Goal: Task Accomplishment & Management: Manage account settings

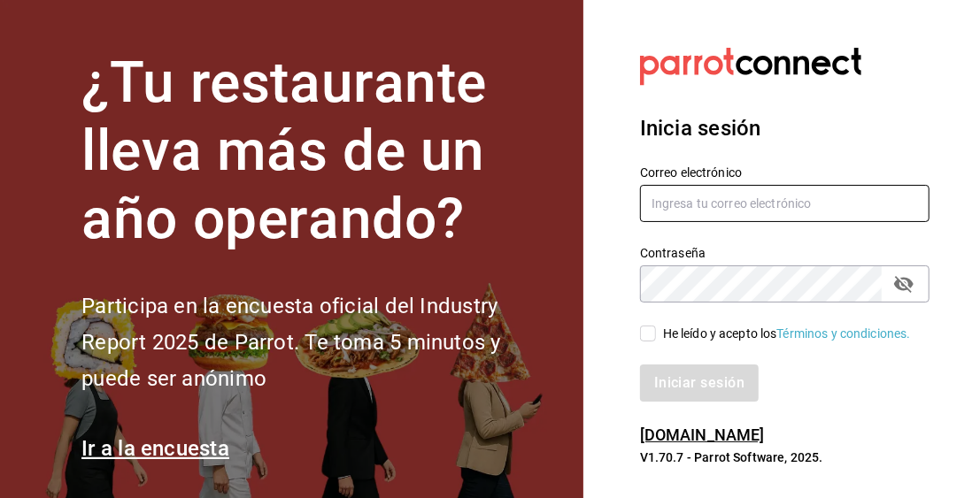
click at [829, 216] on input "text" at bounding box center [784, 203] width 289 height 37
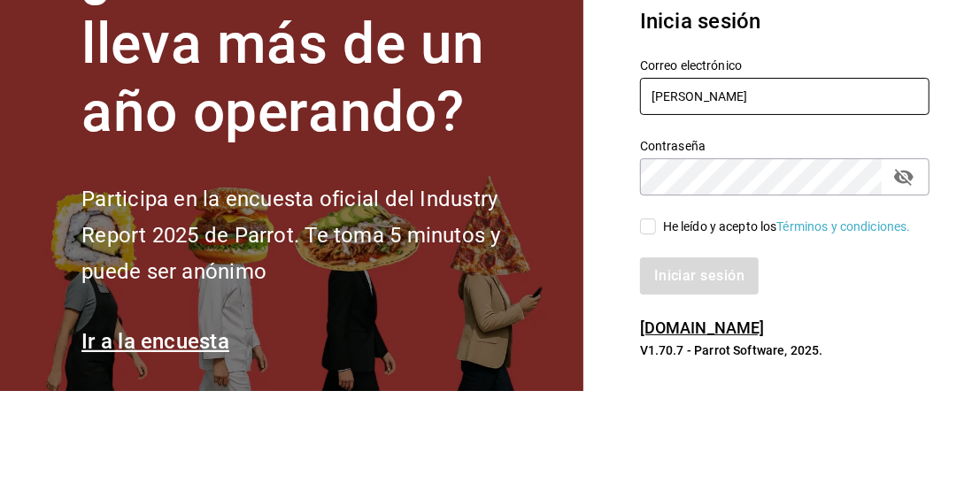
type input "[PERSON_NAME]"
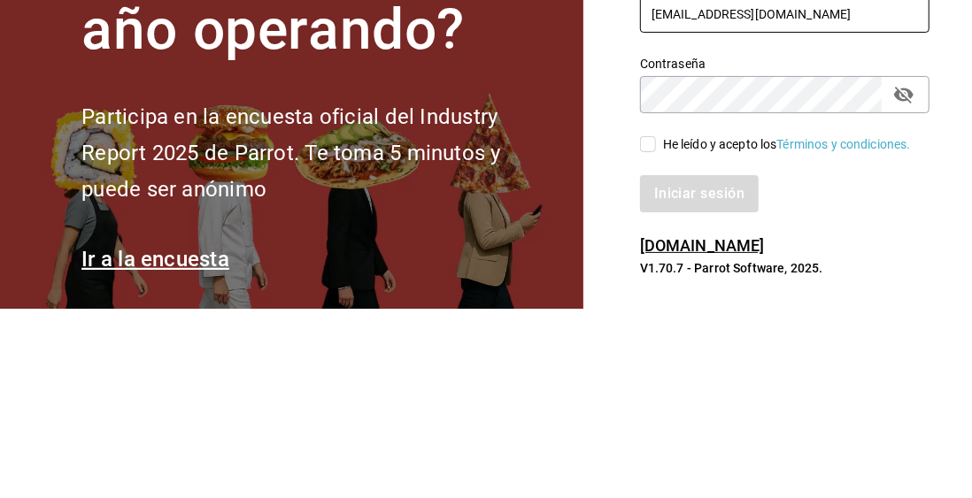
type input "[EMAIL_ADDRESS][DOMAIN_NAME]"
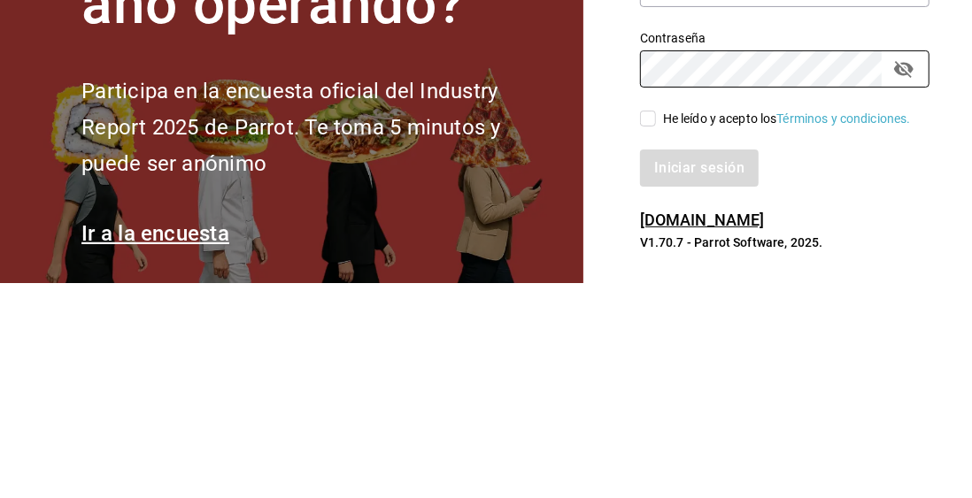
click at [652, 342] on input "He leído y acepto los Términos y condiciones." at bounding box center [648, 334] width 16 height 16
checkbox input "true"
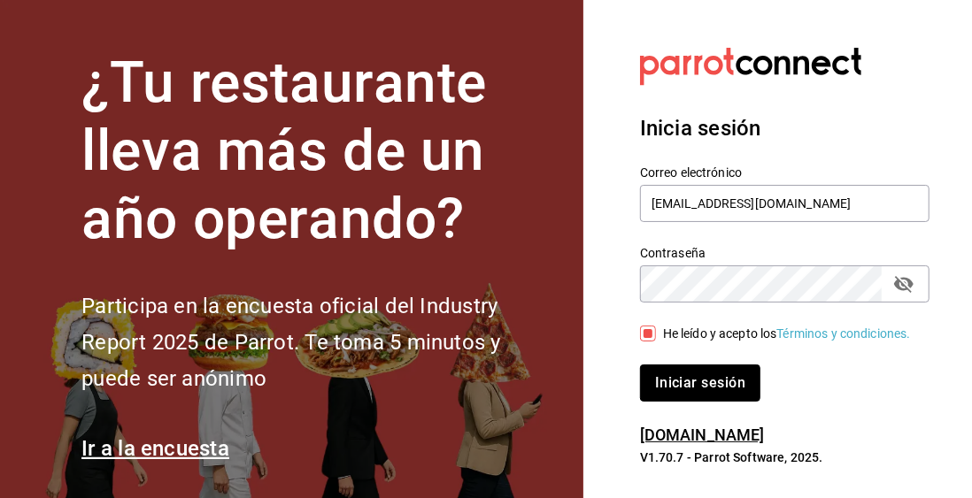
click at [717, 402] on button "Iniciar sesión" at bounding box center [700, 383] width 120 height 37
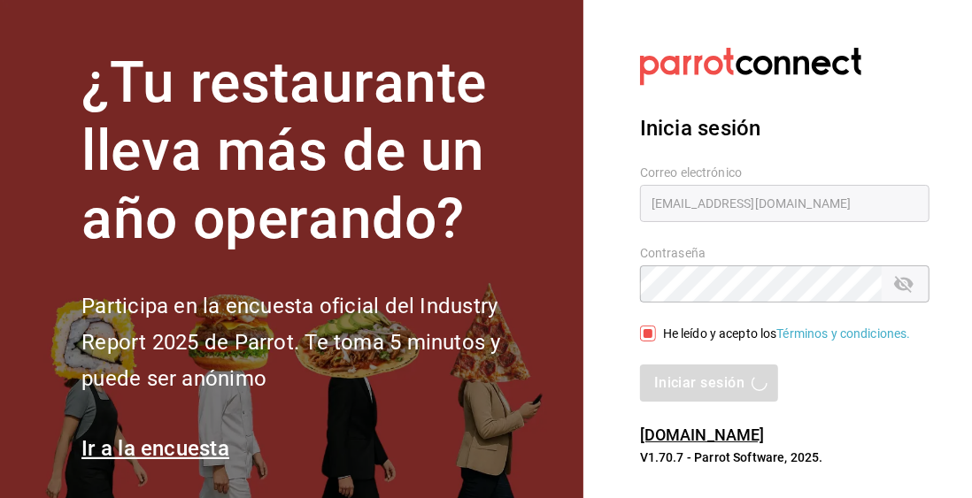
click at [716, 402] on div "Iniciar sesión" at bounding box center [784, 383] width 289 height 37
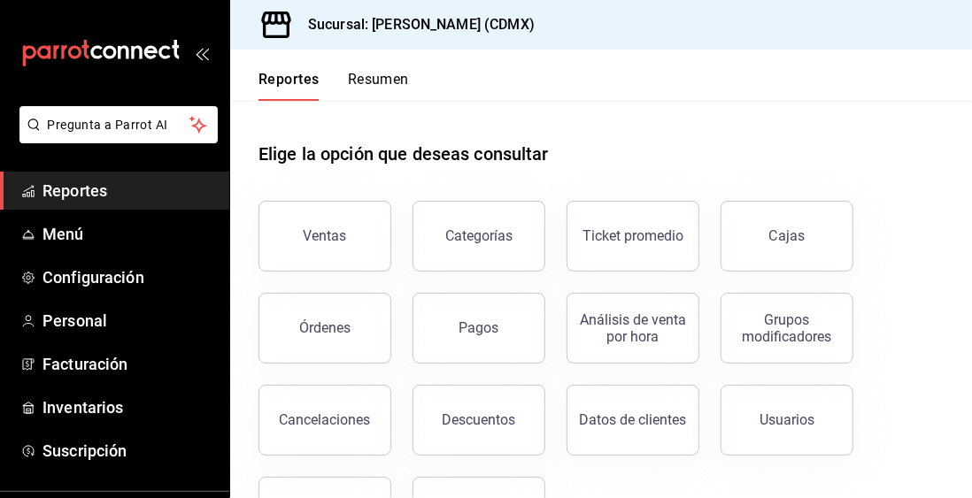
click at [74, 245] on span "Menú" at bounding box center [128, 234] width 173 height 24
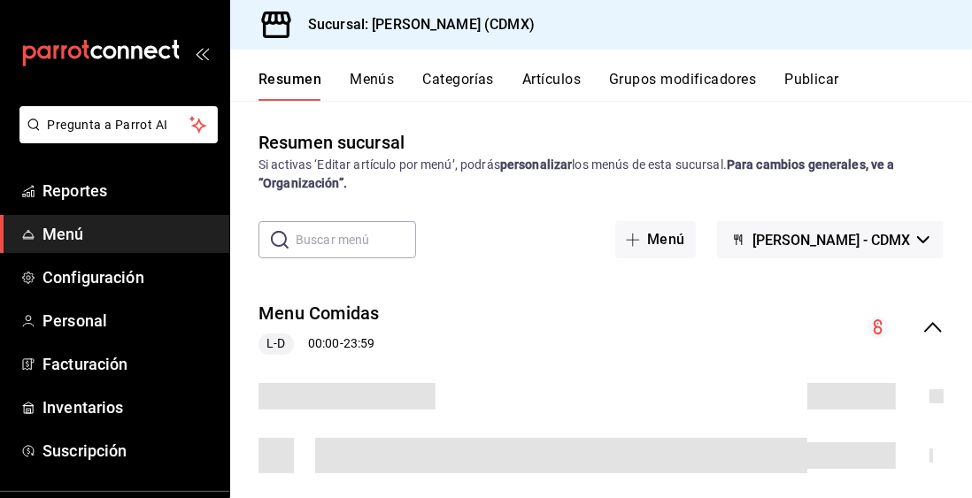
click at [560, 83] on button "Artículos" at bounding box center [551, 86] width 58 height 30
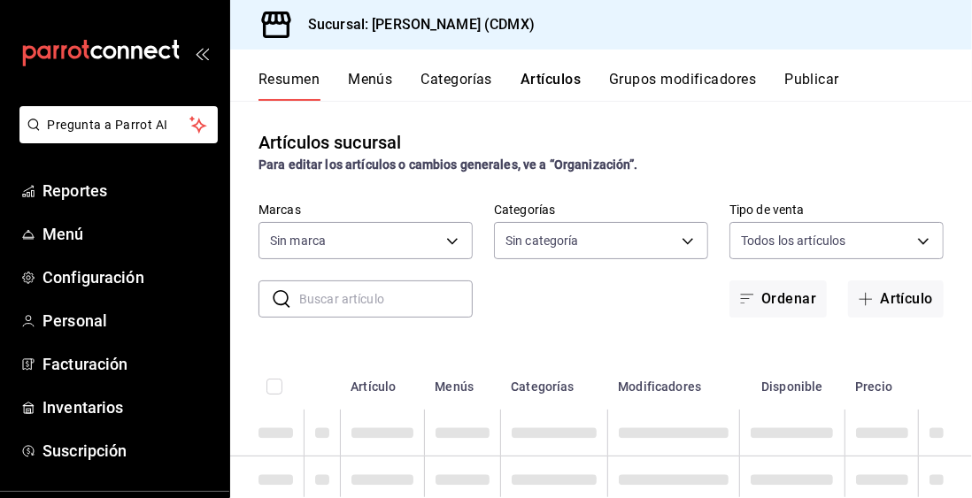
click at [291, 249] on body "Pregunta a Parrot AI Reportes Menú Configuración Personal Facturación Inventari…" at bounding box center [486, 249] width 972 height 498
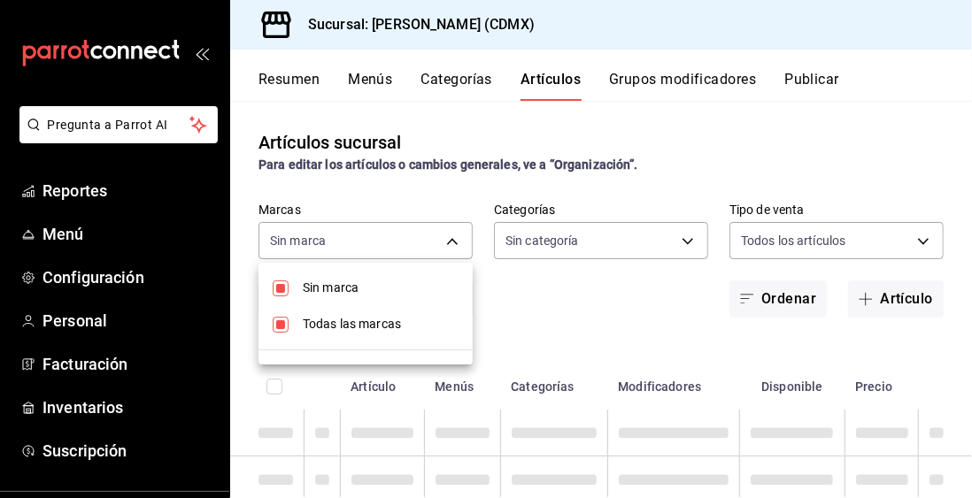
click at [673, 308] on div at bounding box center [486, 249] width 972 height 498
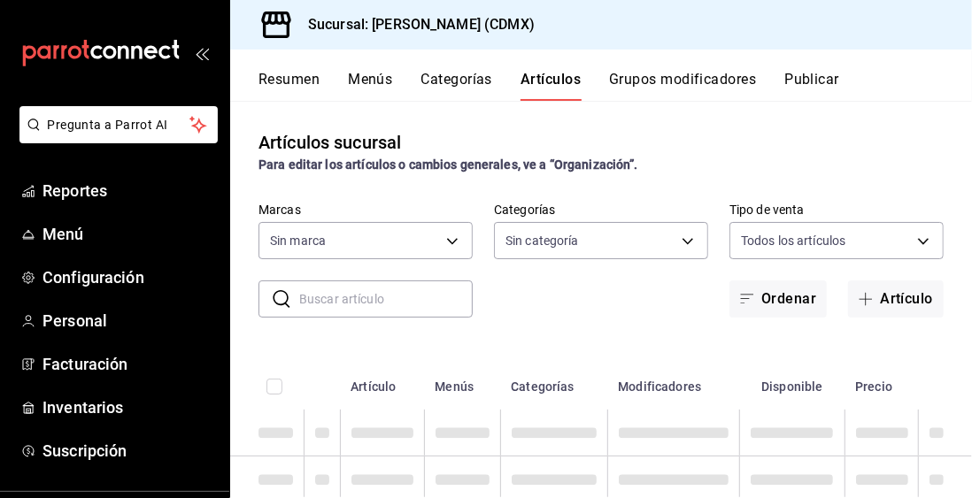
click at [310, 312] on hr at bounding box center [365, 312] width 161 height 1
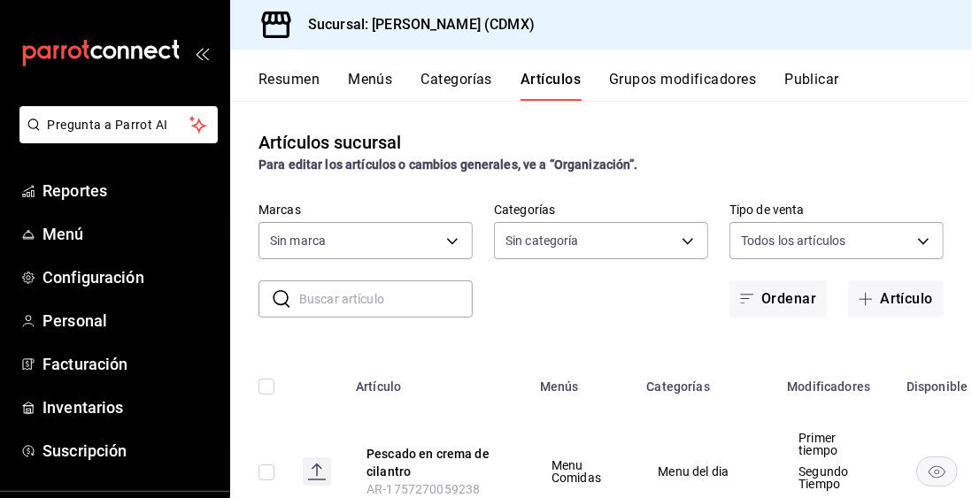
checkbox input "false"
click at [324, 303] on li "Todas las marcas" at bounding box center [365, 298] width 161 height 20
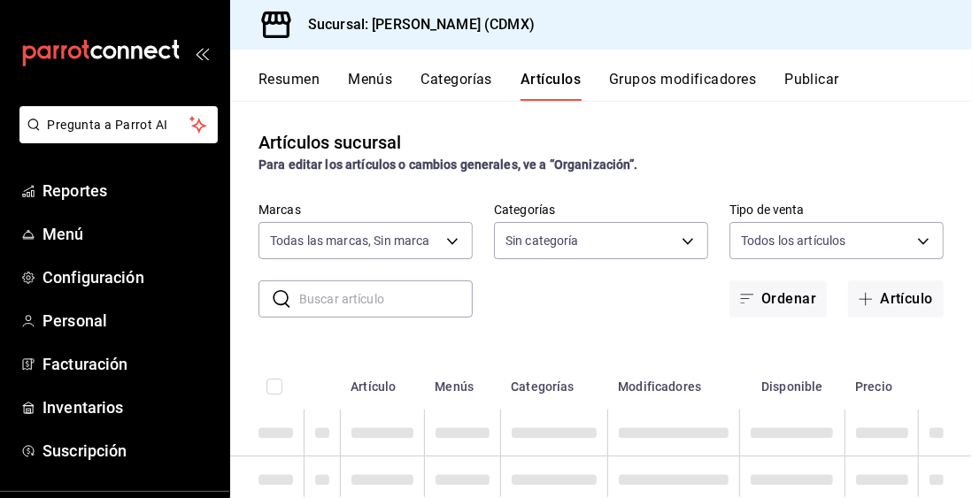
type input "e8959217-8293-4aa1-bca7-f4bcfdcf473f"
type input "1e02d810-cdf2-4ec1-83a5-53e2a682a2fa,5422f907-60b5-4d72-a128-ca21ee141599,c04e8…"
click at [321, 302] on input "text" at bounding box center [386, 299] width 174 height 35
click at [319, 302] on input "text" at bounding box center [386, 299] width 174 height 35
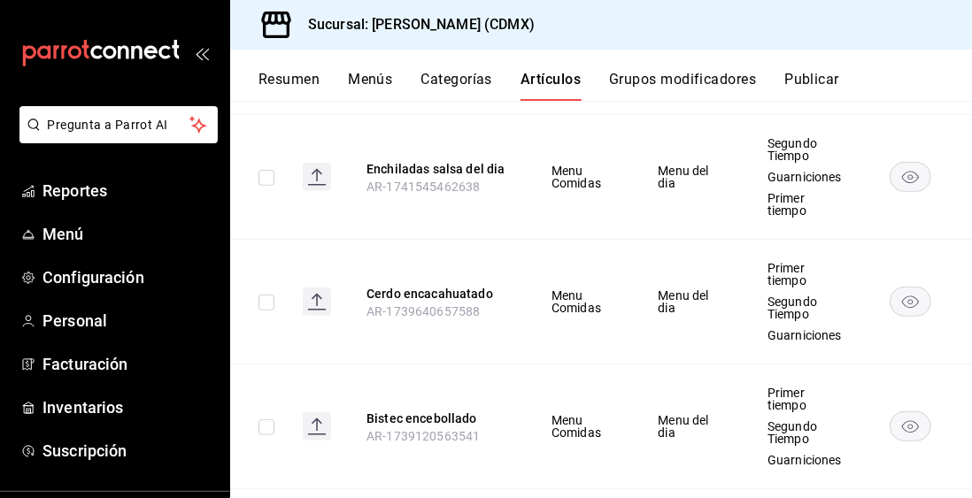
scroll to position [737, 0]
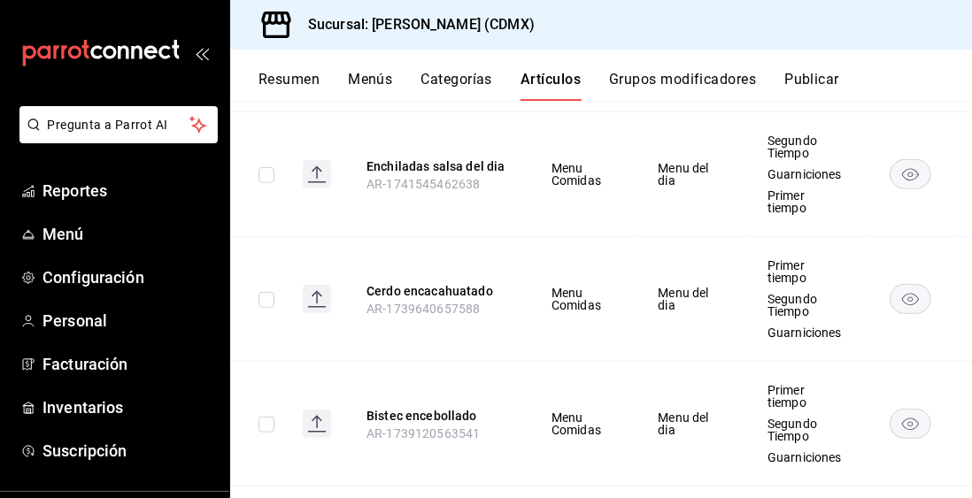
type input "Enc"
click at [400, 282] on button "Cerdo encacahuatado" at bounding box center [438, 291] width 142 height 18
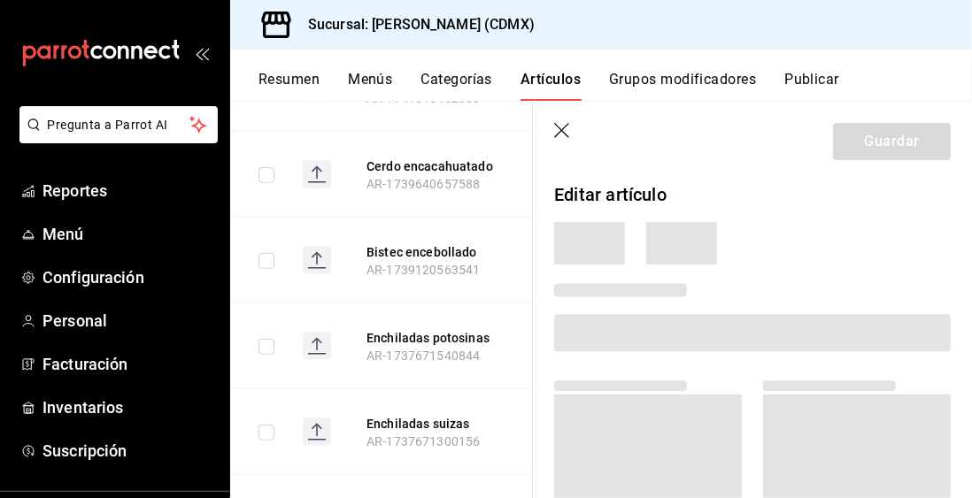
click at [397, 288] on th "Bistec encebollado AR-1739120563541" at bounding box center [437, 261] width 184 height 86
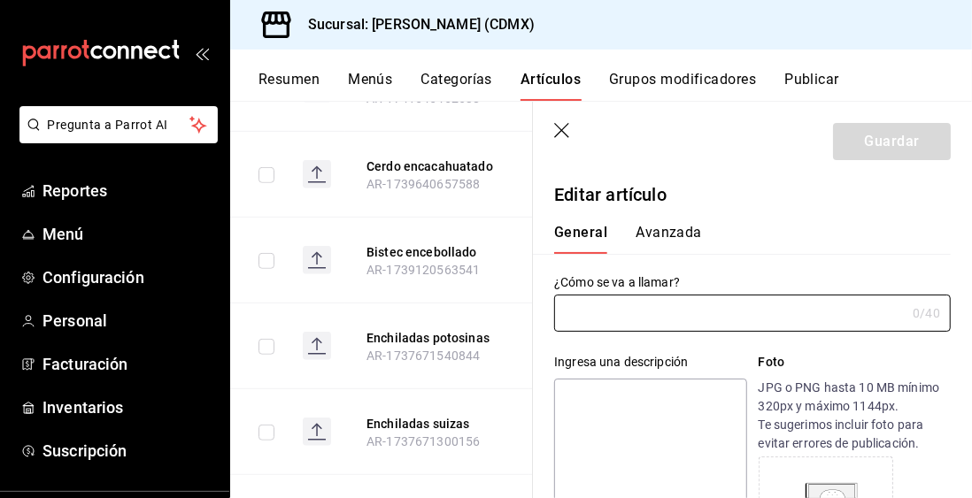
scroll to position [652, 0]
type input "Cerdo encacahuatado"
type input "AR-1739640657588"
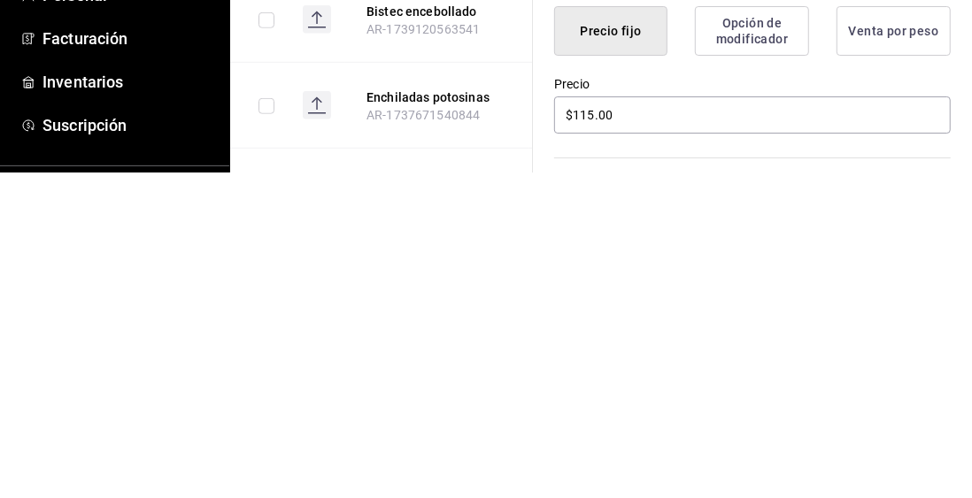
scroll to position [316, 0]
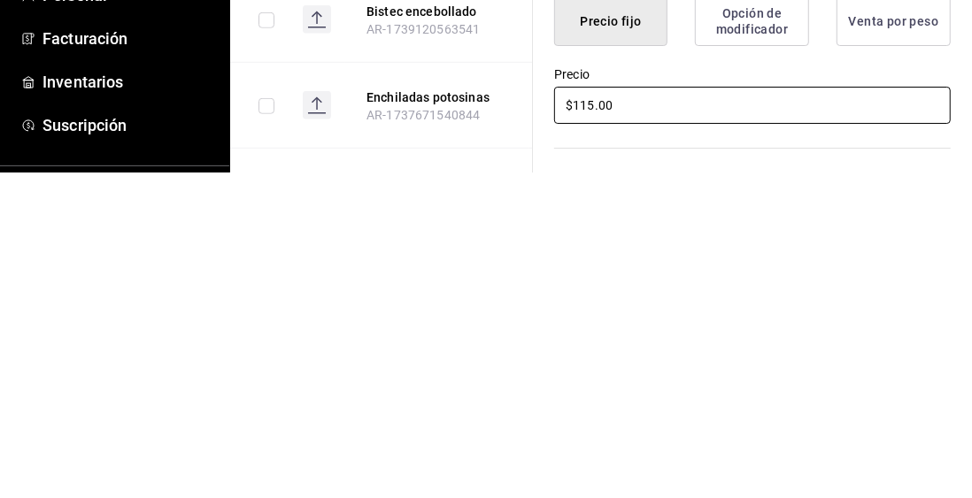
click at [592, 436] on input "$115.00" at bounding box center [752, 431] width 397 height 37
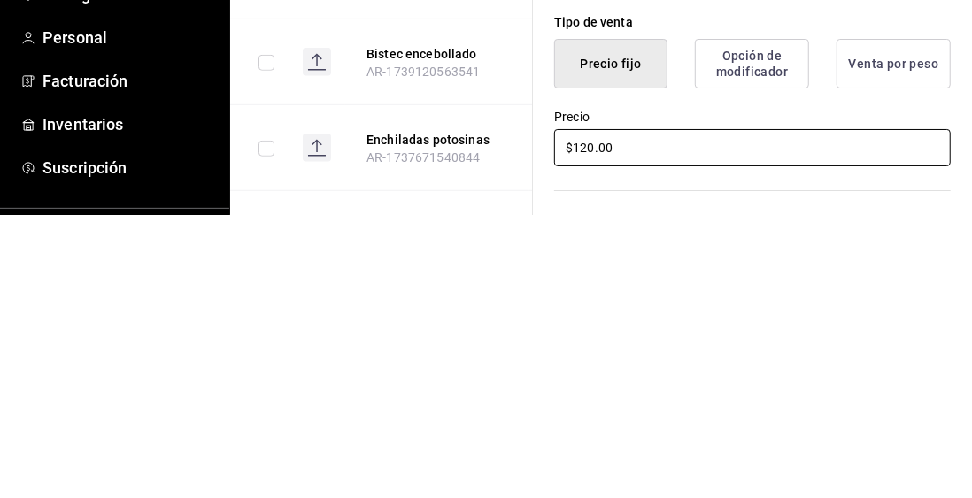
type input "$120.00"
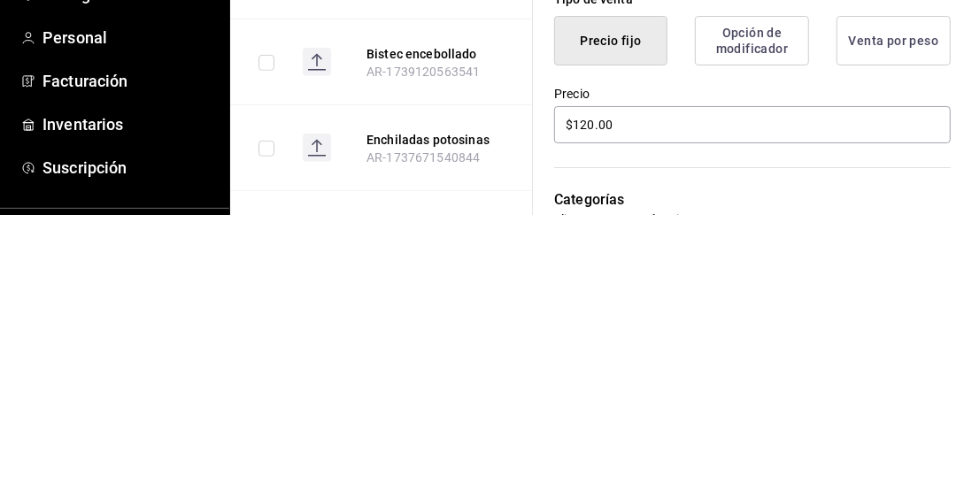
scroll to position [709, 0]
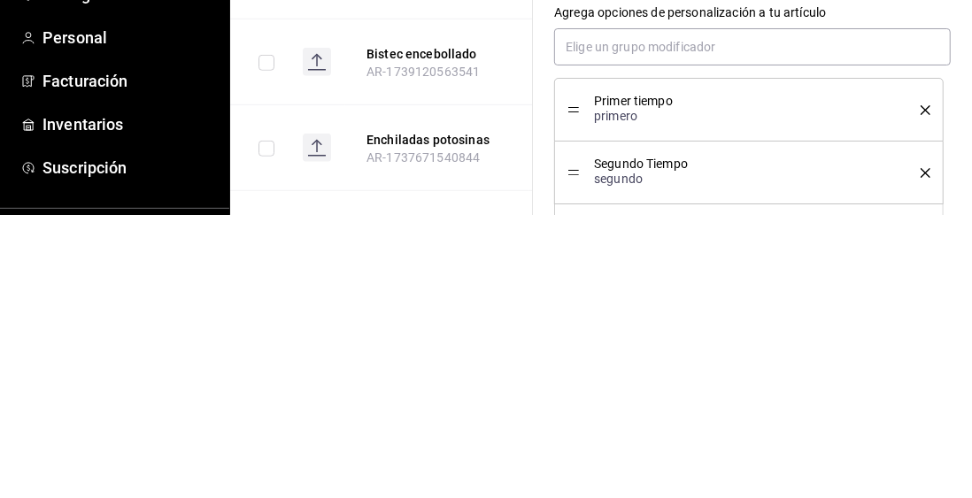
click at [539, 411] on div "Grupos modificadores Agrega opciones de personalización a tu artículo Primer ti…" at bounding box center [742, 397] width 418 height 306
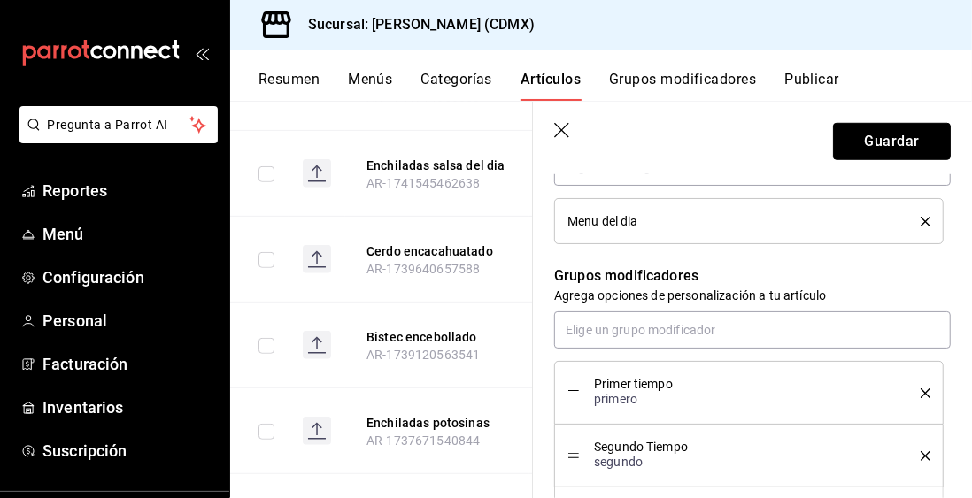
click at [915, 139] on button "Guardar" at bounding box center [892, 141] width 118 height 37
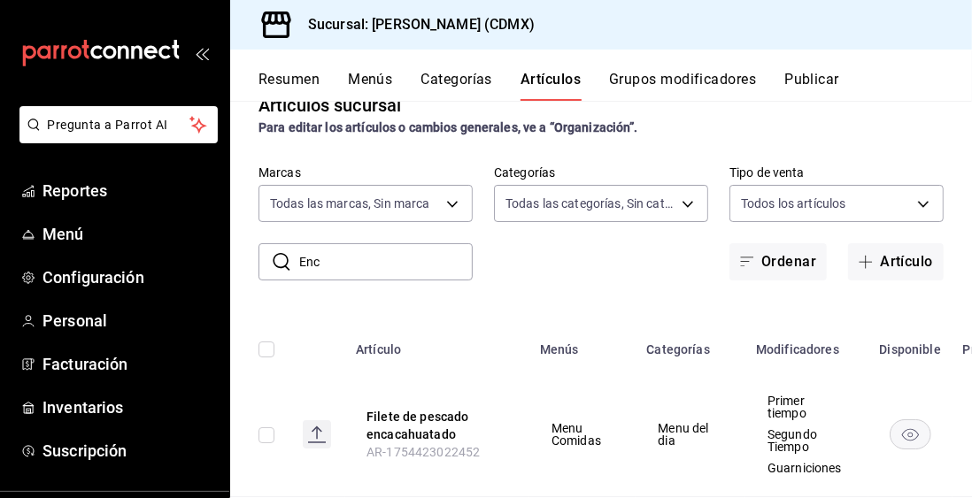
click at [62, 234] on span "Menú" at bounding box center [128, 234] width 173 height 24
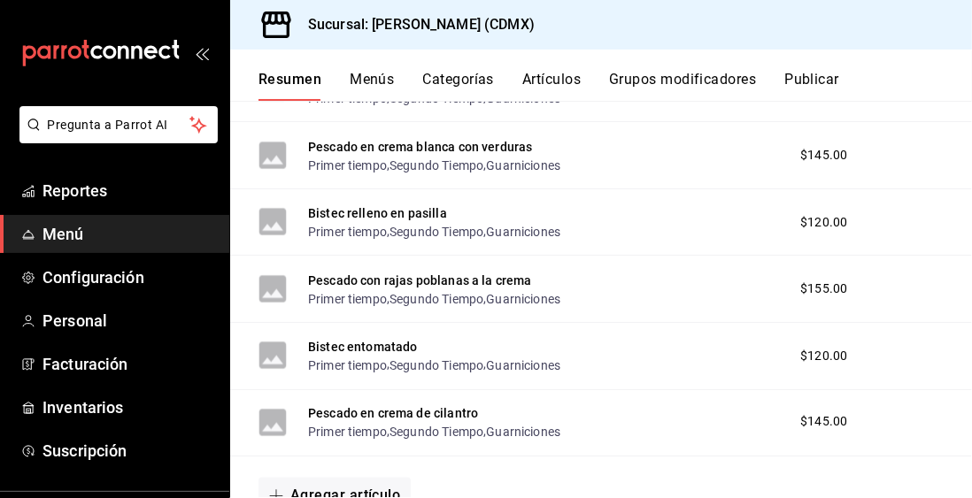
scroll to position [11651, 0]
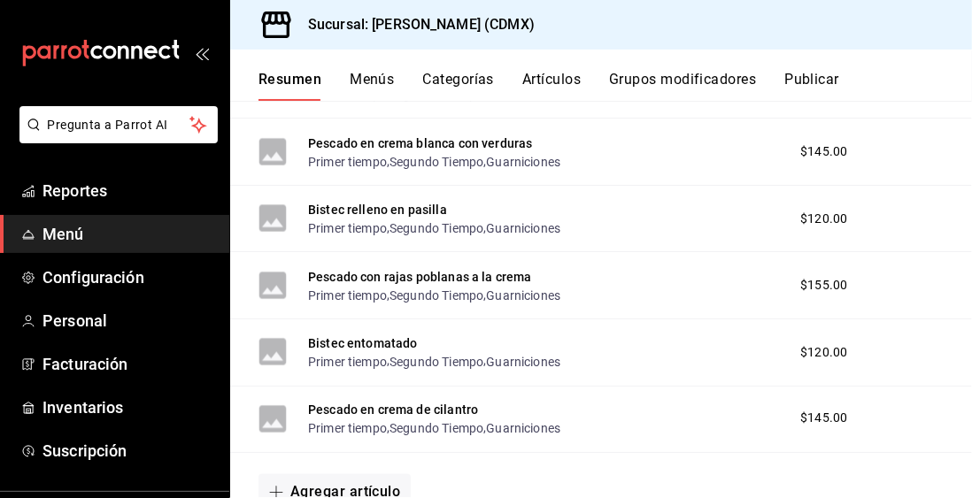
click at [306, 475] on button "Agregar artículo" at bounding box center [335, 493] width 152 height 37
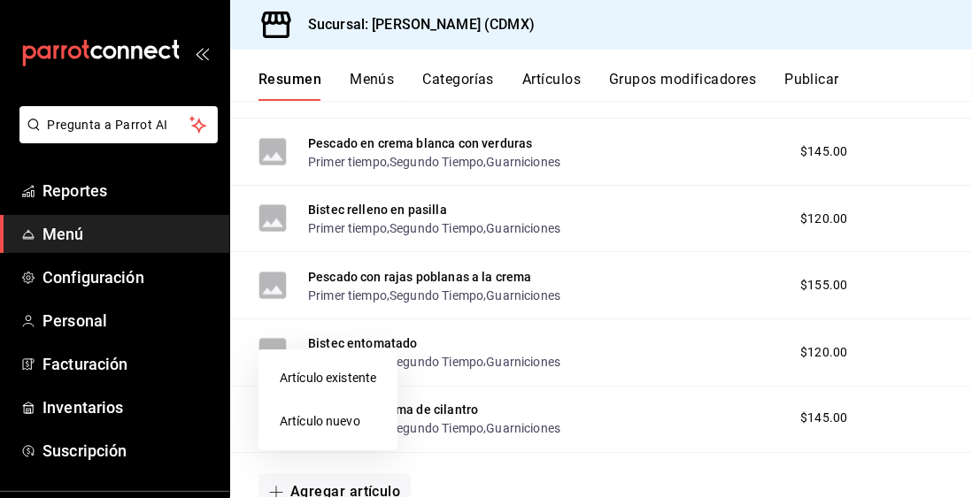
click at [354, 426] on li "Artículo nuevo" at bounding box center [328, 421] width 139 height 43
click at [310, 426] on li "Artículo nuevo" at bounding box center [328, 421] width 139 height 43
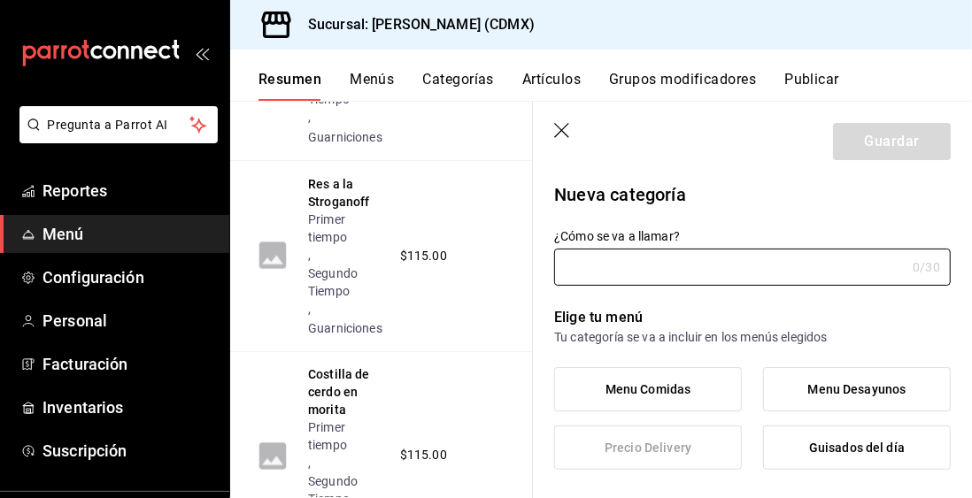
click at [833, 273] on input "¿Cómo se va a llamar?" at bounding box center [729, 267] width 351 height 35
type input "1758392724687"
type input "B"
type input "e4bfd1eb-e880-4fc9-ae71-a4fac219b10f"
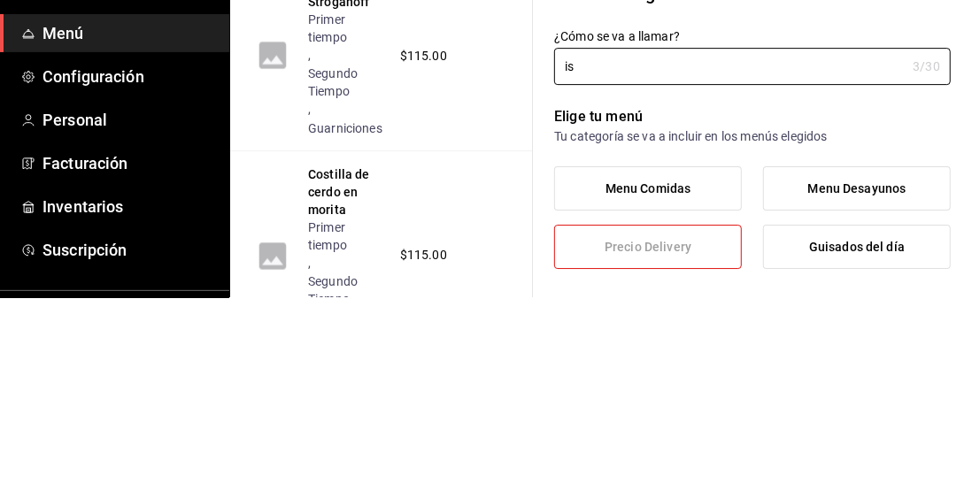
type input "i"
type input "Bistec salsa adobo"
click at [908, 333] on p "Tu categoría se va a incluir en los menús elegidos" at bounding box center [752, 337] width 397 height 18
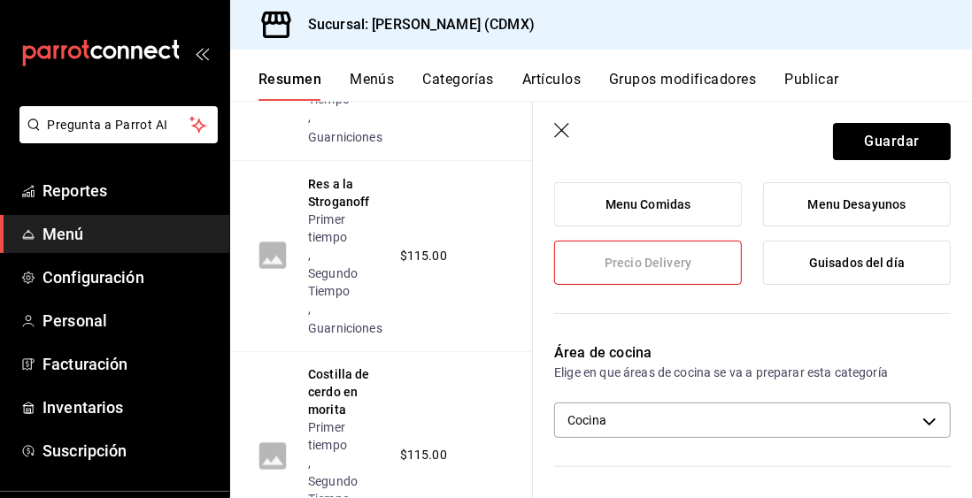
scroll to position [191, 0]
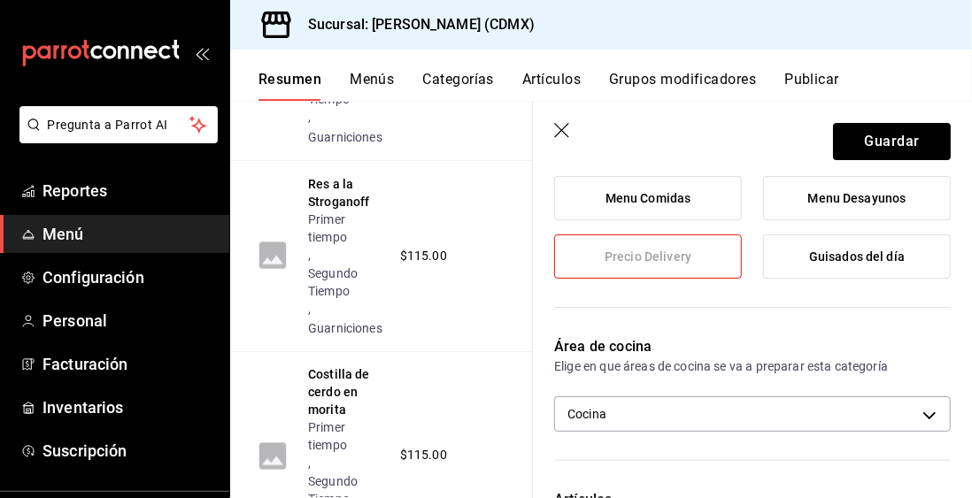
click at [564, 133] on icon "button" at bounding box center [561, 130] width 15 height 15
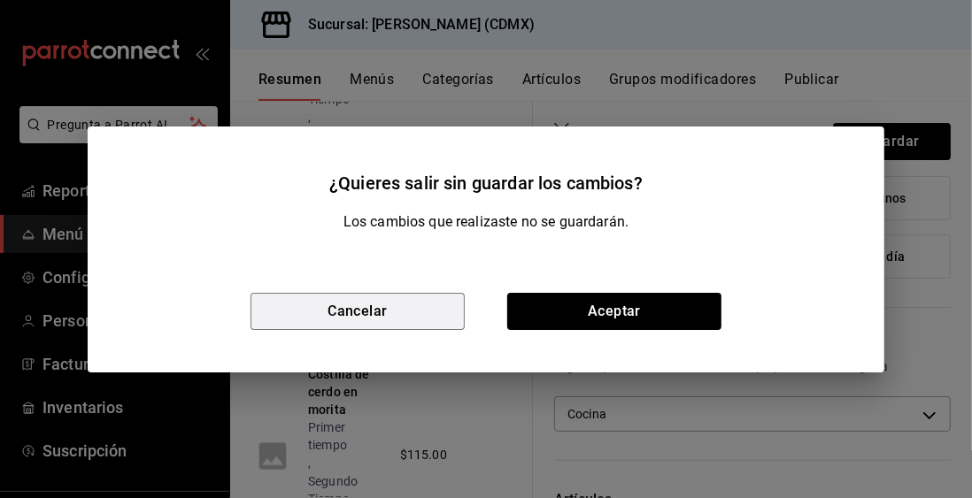
click at [308, 323] on button "Cancelar" at bounding box center [358, 311] width 214 height 37
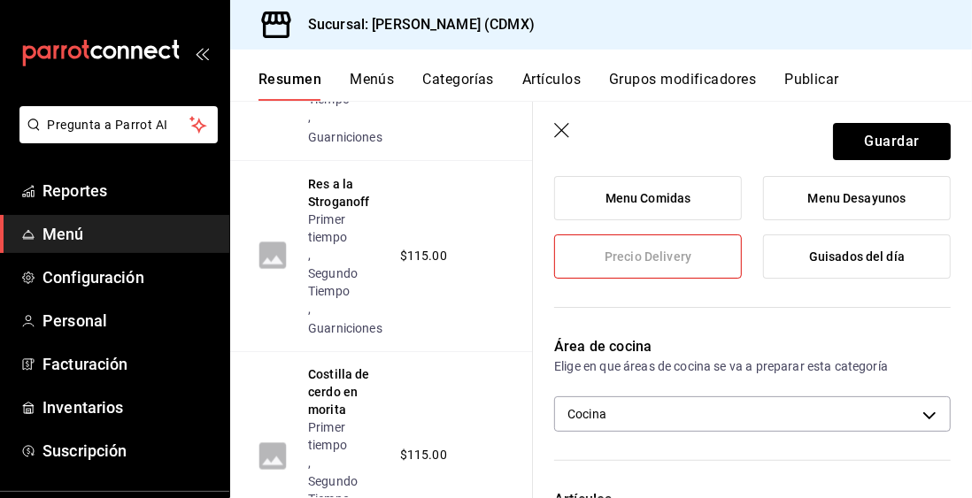
click at [564, 136] on icon "button" at bounding box center [563, 132] width 18 height 18
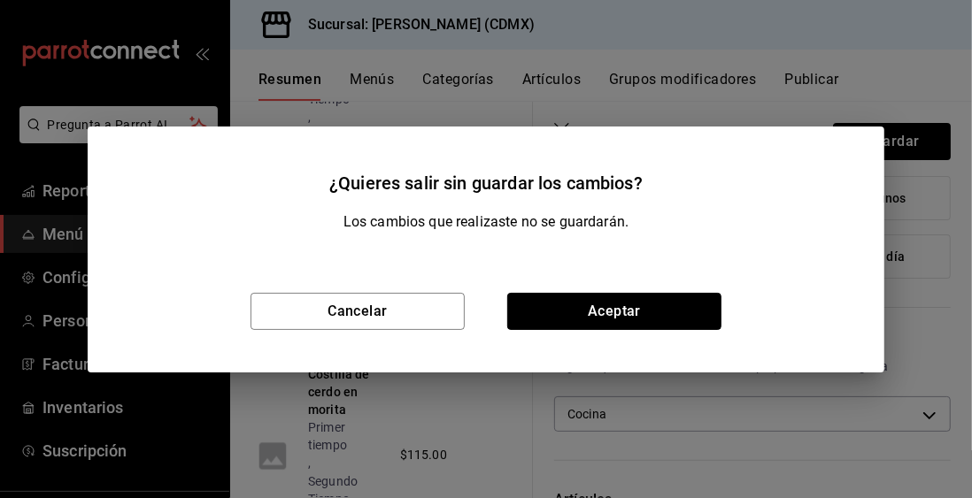
click at [687, 313] on button "Aceptar" at bounding box center [614, 311] width 214 height 37
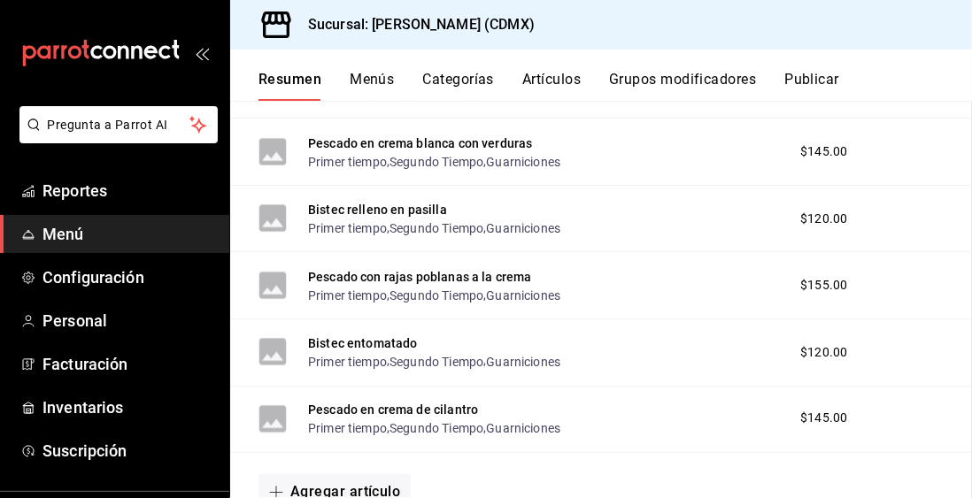
click at [334, 475] on button "Agregar artículo" at bounding box center [335, 493] width 152 height 37
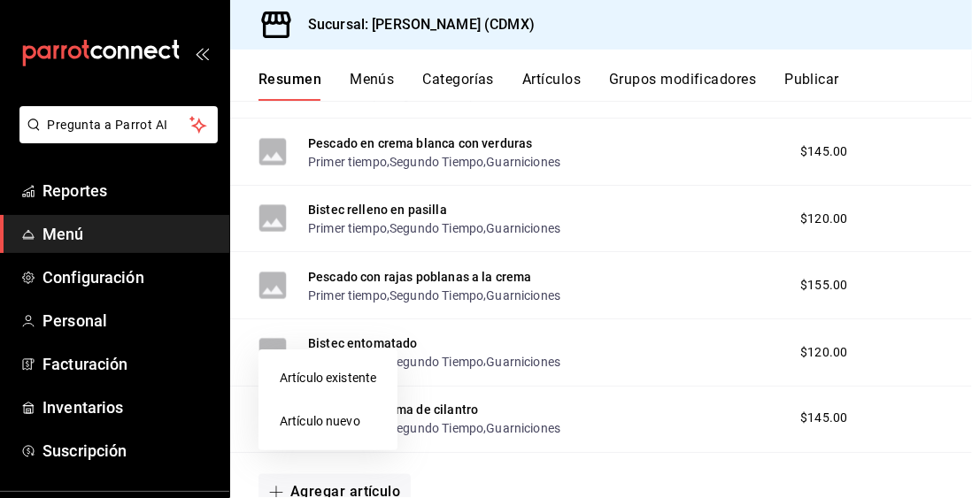
click at [731, 225] on div at bounding box center [486, 249] width 972 height 498
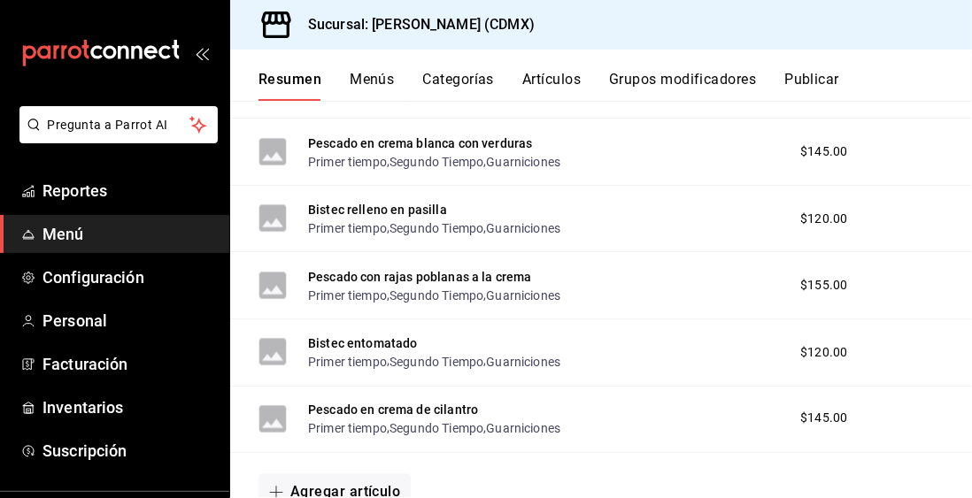
click at [292, 475] on button "Agregar artículo" at bounding box center [335, 493] width 152 height 37
click at [297, 461] on li "Artículo nuevo" at bounding box center [328, 455] width 139 height 43
click at [326, 458] on li "Artículo nuevo" at bounding box center [328, 455] width 139 height 43
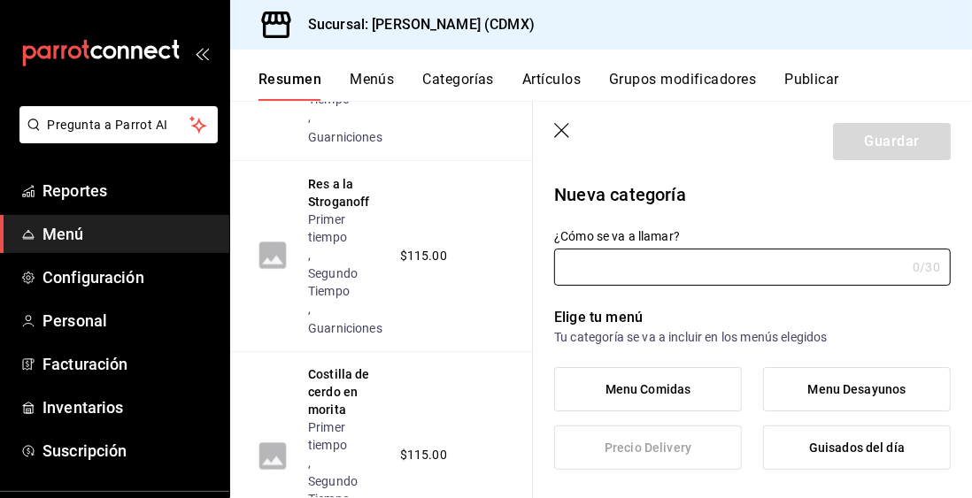
type input "e4bfd1eb-e880-4fc9-ae71-a4fac219b10f"
click at [359, 87] on button "Menús" at bounding box center [372, 86] width 44 height 30
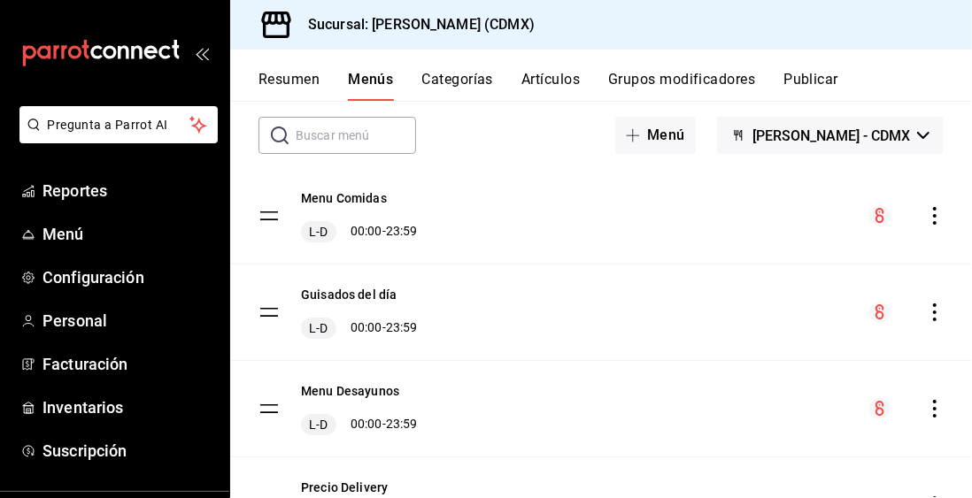
scroll to position [152, 0]
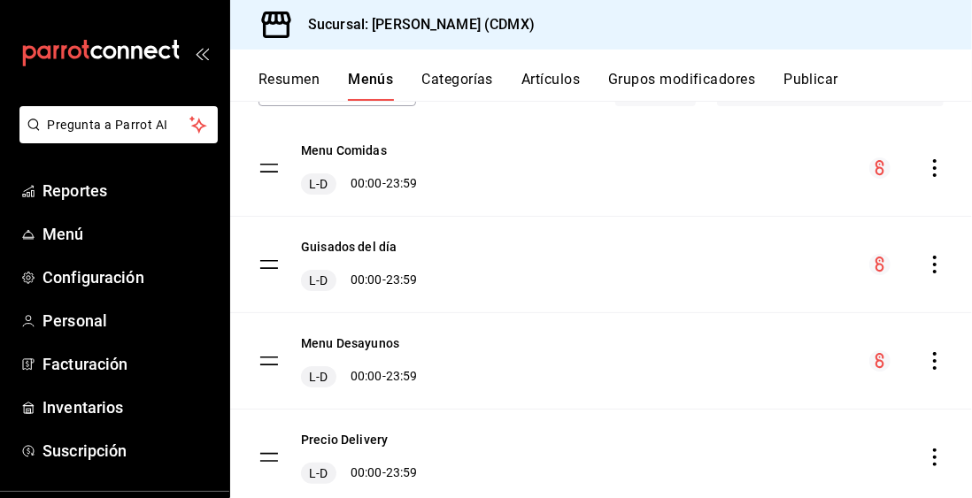
click at [293, 85] on button "Resumen" at bounding box center [289, 86] width 61 height 30
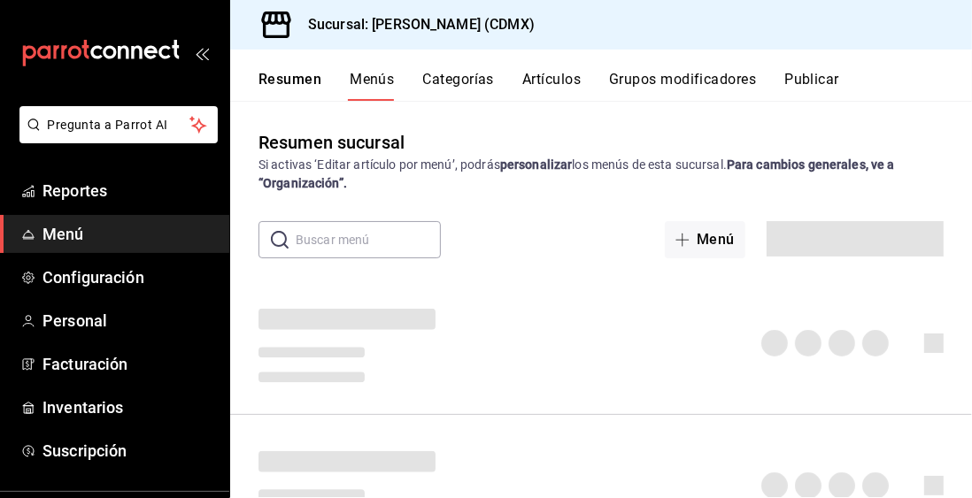
click at [281, 81] on button "Resumen" at bounding box center [290, 86] width 63 height 30
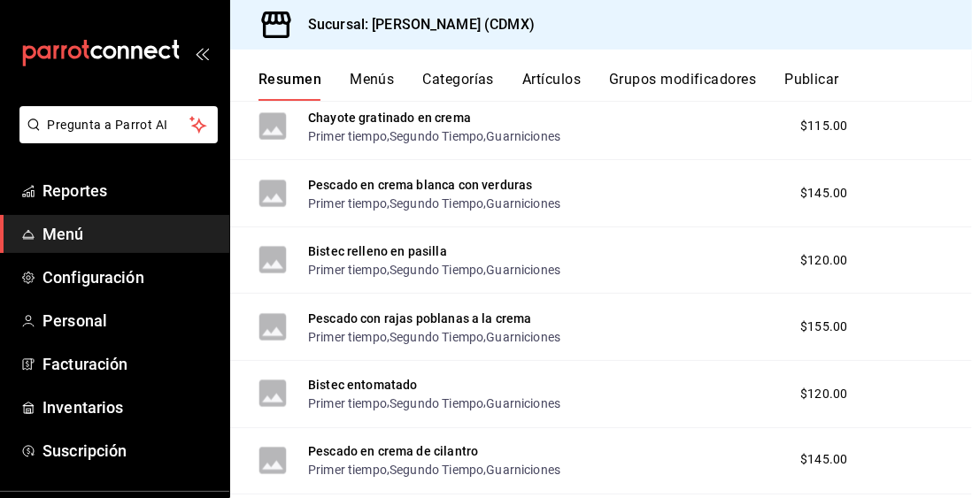
scroll to position [11626, 0]
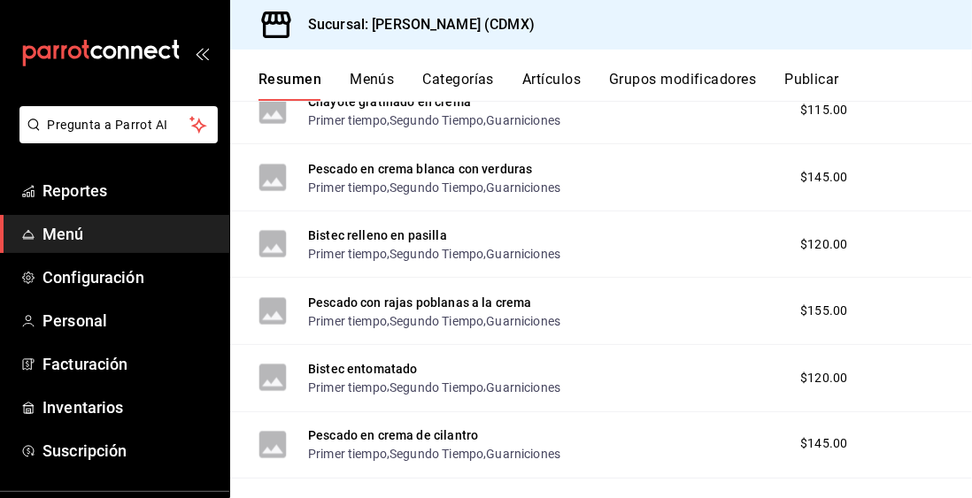
click at [298, 498] on li "Artículo nuevo" at bounding box center [328, 503] width 139 height 43
click at [14, 319] on div at bounding box center [486, 249] width 972 height 498
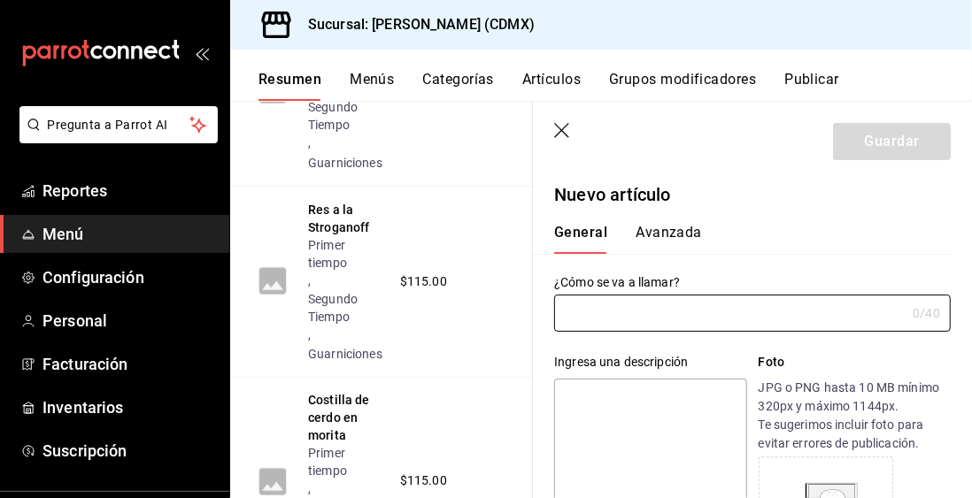
click at [786, 152] on header "Guardar" at bounding box center [752, 138] width 439 height 73
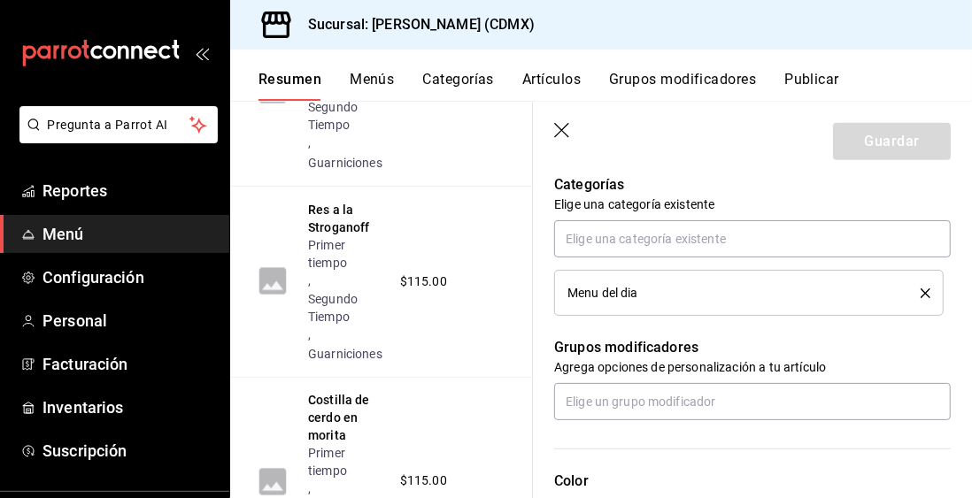
scroll to position [629, 0]
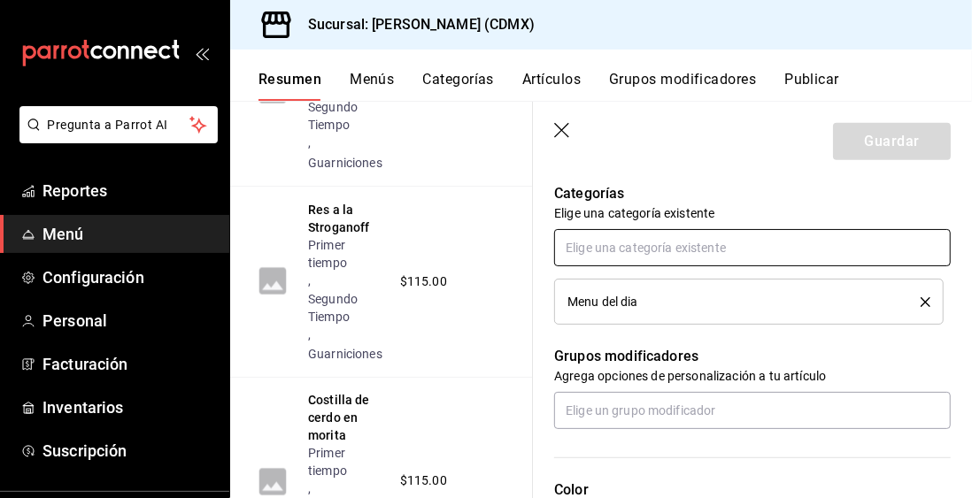
click at [876, 250] on input "text" at bounding box center [752, 247] width 397 height 37
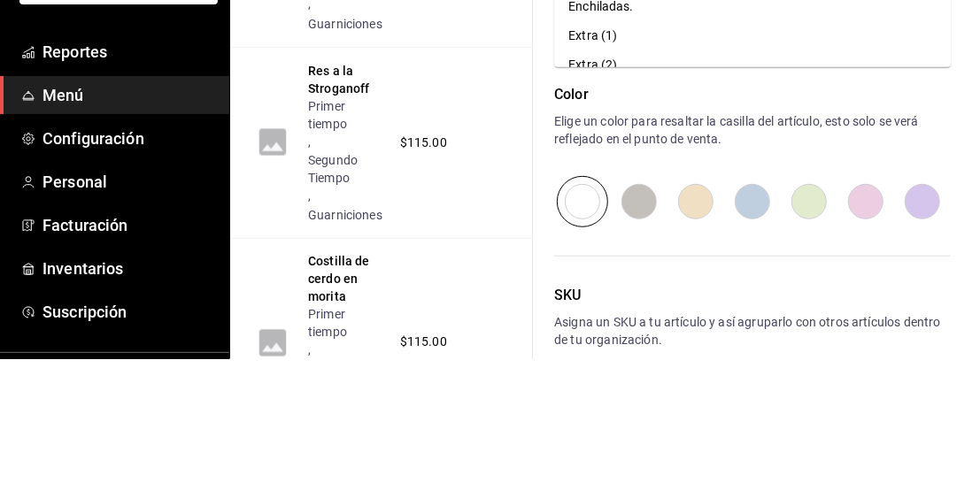
scroll to position [887, 0]
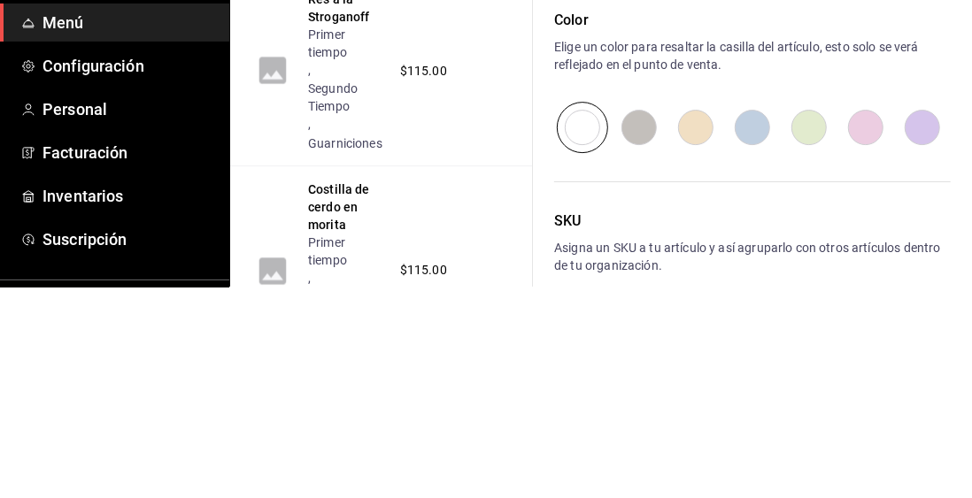
click at [929, 289] on div "Color Elige un color para resaltar la casilla del artículo, esto solo se verá r…" at bounding box center [752, 292] width 397 height 143
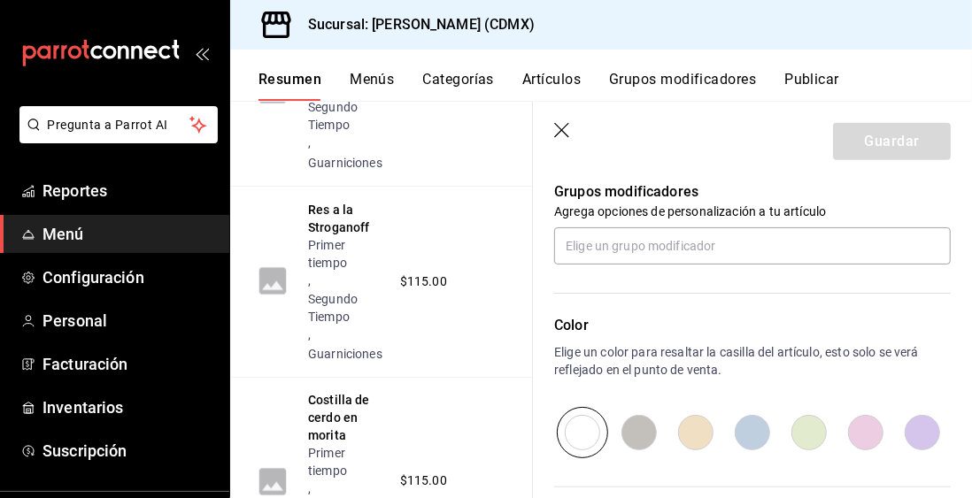
scroll to position [773, 0]
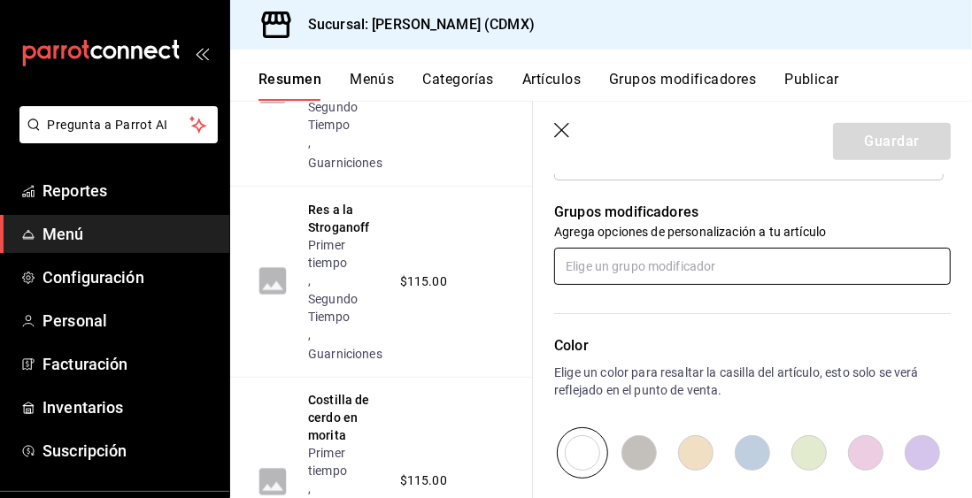
click at [845, 269] on input "text" at bounding box center [752, 266] width 397 height 37
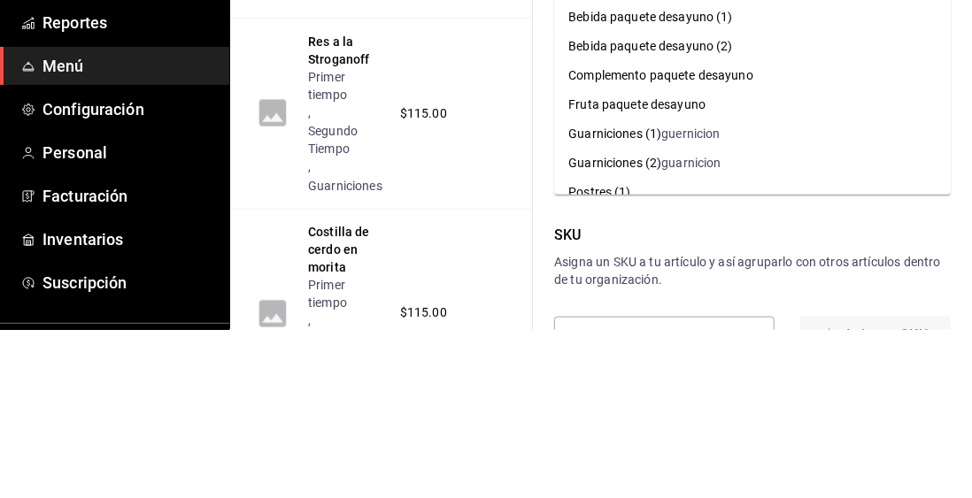
scroll to position [23, 0]
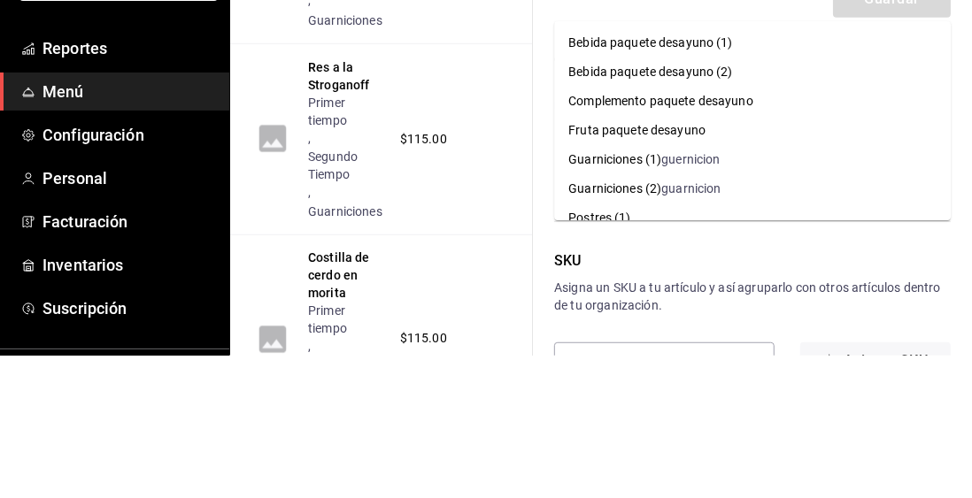
click at [861, 231] on li "Complemento paquete desayuno" at bounding box center [752, 243] width 397 height 29
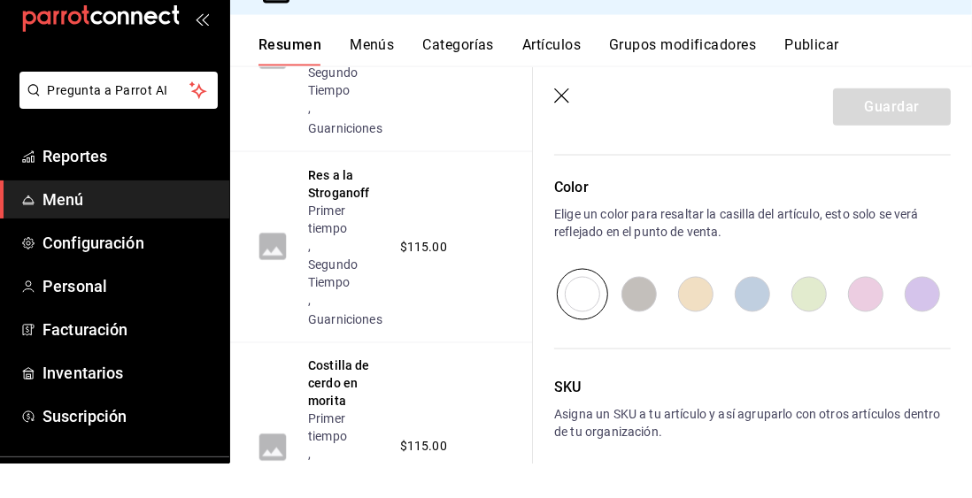
click at [566, 136] on icon "button" at bounding box center [563, 132] width 18 height 18
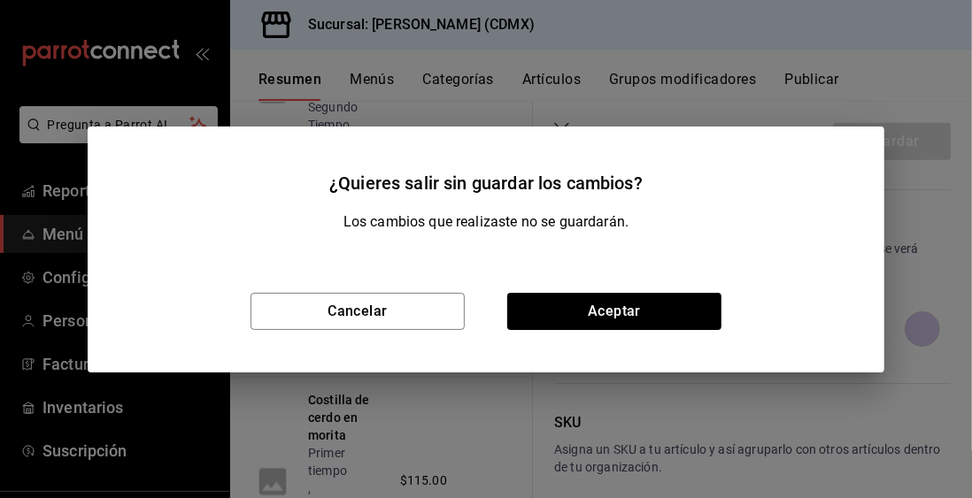
click at [560, 91] on div "¿Quieres salir sin guardar los cambios? Los cambios que realizaste no se guarda…" at bounding box center [486, 249] width 972 height 498
click at [306, 319] on button "Cancelar" at bounding box center [358, 311] width 214 height 37
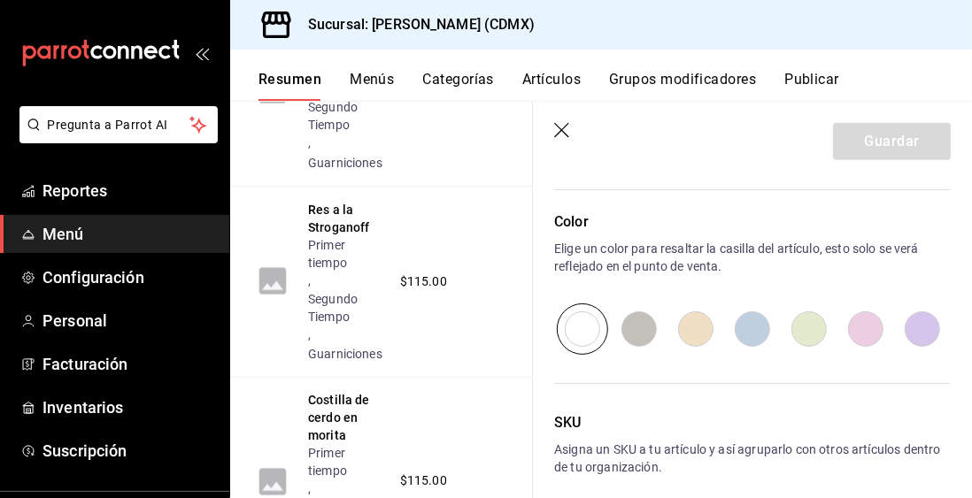
click at [0, 220] on link "Menú" at bounding box center [114, 234] width 229 height 38
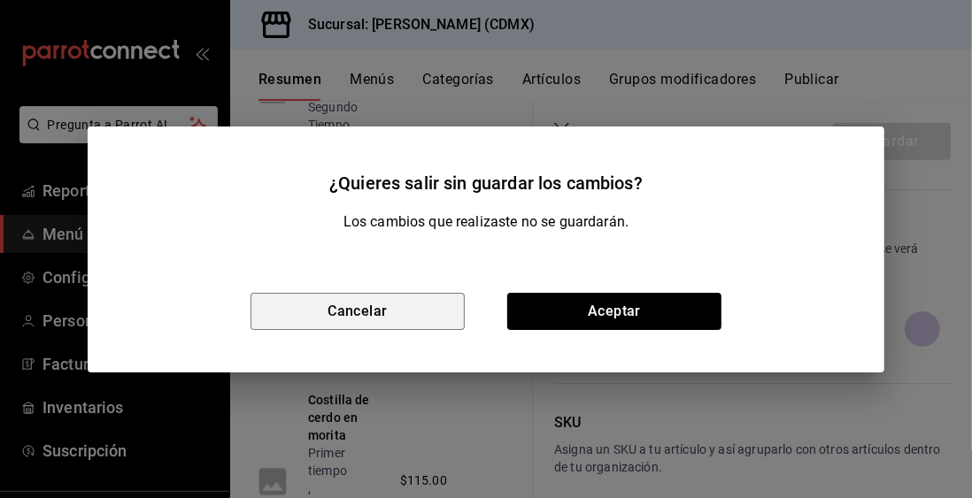
click at [312, 321] on button "Cancelar" at bounding box center [358, 311] width 214 height 37
